Goal: Information Seeking & Learning: Learn about a topic

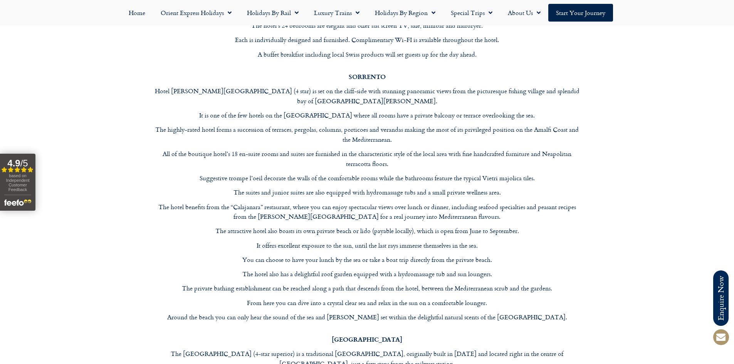
scroll to position [2392, 0]
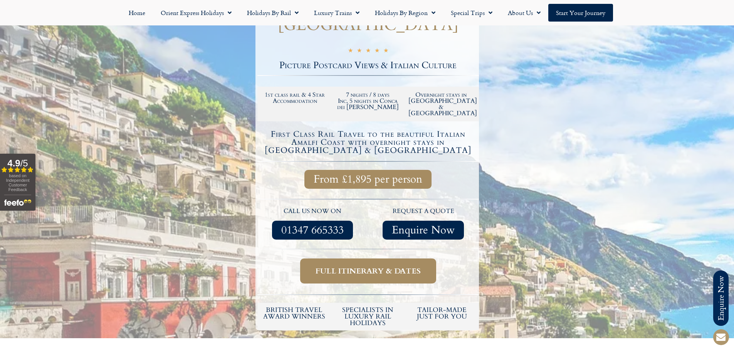
scroll to position [193, 0]
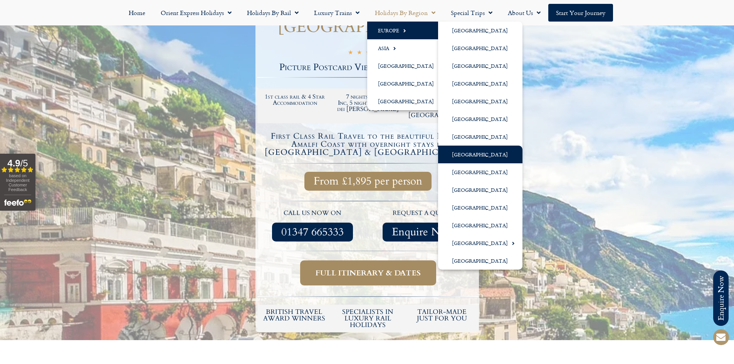
click at [480, 153] on link "[GEOGRAPHIC_DATA]" at bounding box center [480, 155] width 84 height 18
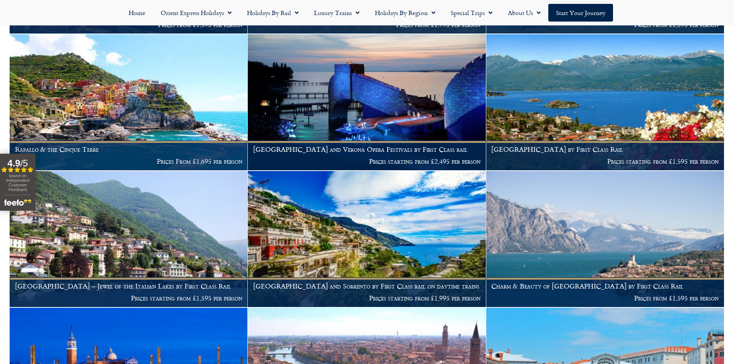
scroll to position [1156, 0]
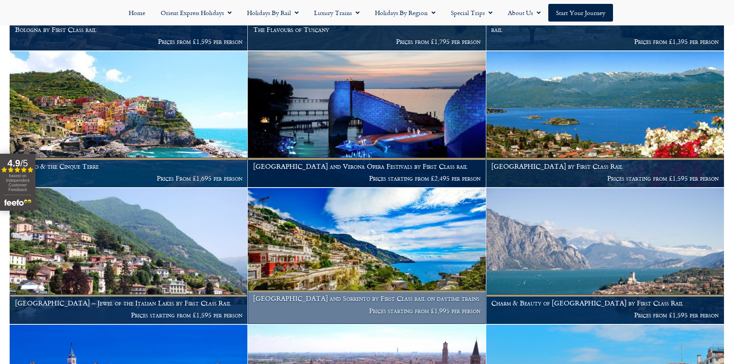
click at [384, 244] on img at bounding box center [367, 256] width 238 height 136
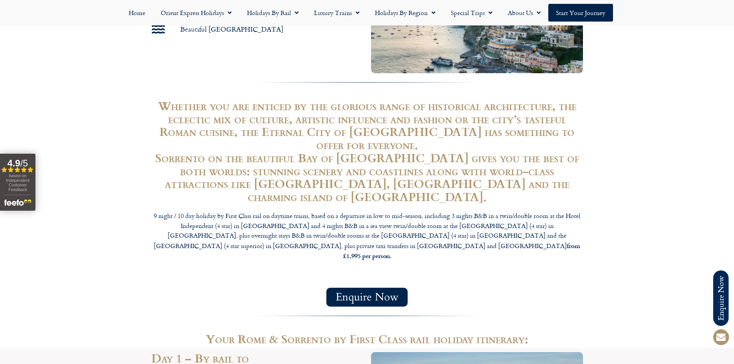
scroll to position [539, 0]
